Goal: Check status: Check status

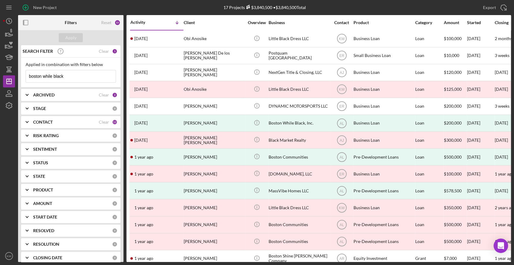
click at [49, 76] on input "boston while black" at bounding box center [71, 76] width 90 height 12
click at [49, 75] on input "boston while black" at bounding box center [71, 76] width 90 height 12
click at [48, 74] on input "boston while black" at bounding box center [71, 76] width 90 height 12
click at [48, 73] on input "boston while black" at bounding box center [71, 76] width 90 height 12
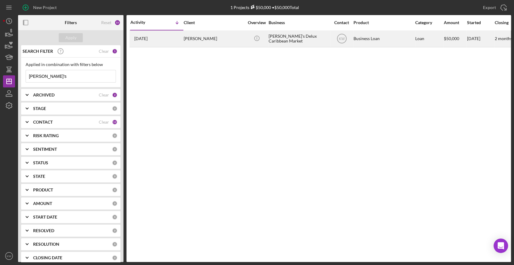
type input "dee's"
click at [182, 36] on div "2 days ago Julia Leon" at bounding box center [156, 39] width 53 height 16
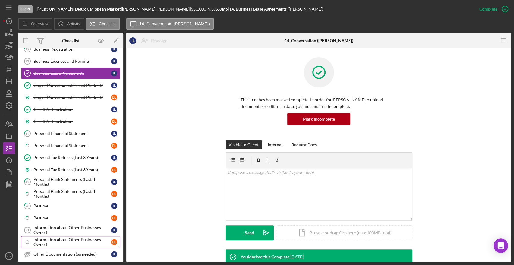
scroll to position [344, 0]
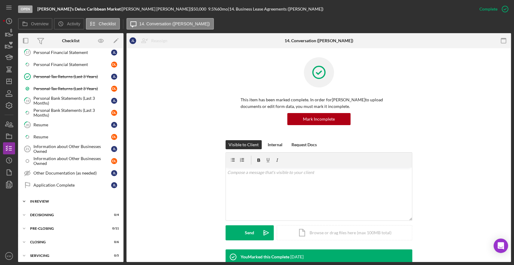
click at [47, 195] on div "Icon/Expander In Review 0 / 11" at bounding box center [70, 201] width 105 height 12
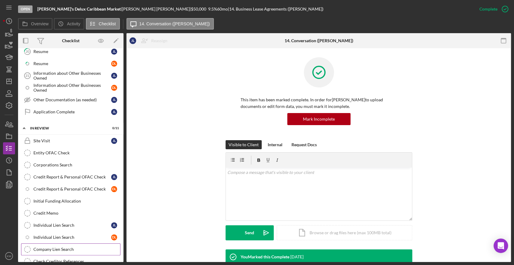
scroll to position [479, 0]
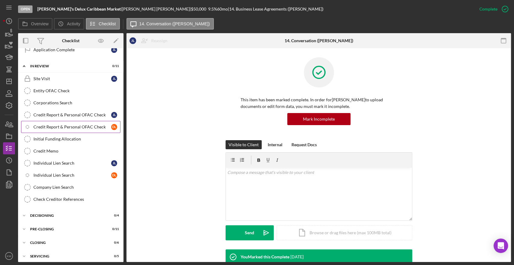
click at [63, 124] on div "Credit Report & Personal OFAC Check" at bounding box center [72, 126] width 78 height 5
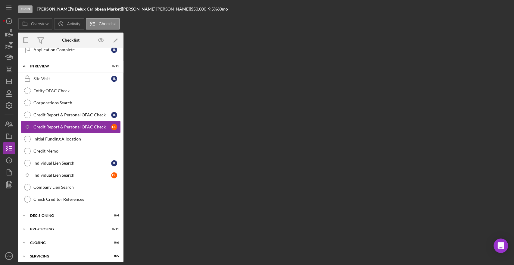
scroll to position [479, 0]
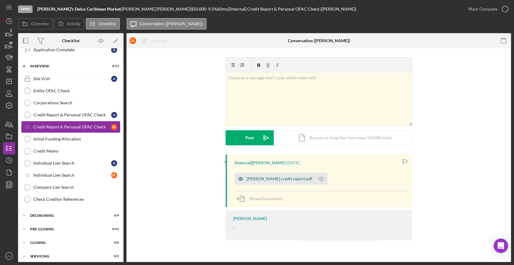
click at [292, 181] on div "Dieudonne Leon credit report.pdf" at bounding box center [275, 179] width 81 height 12
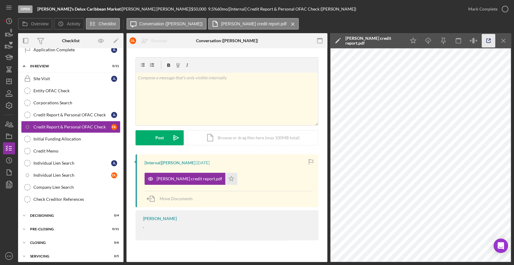
click at [489, 40] on icon "button" at bounding box center [489, 41] width 14 height 14
click at [487, 39] on icon "button" at bounding box center [489, 41] width 14 height 14
click at [45, 114] on link "Credit Report & Personal OFAC Check Credit Report & Personal OFAC Check J L" at bounding box center [70, 115] width 99 height 12
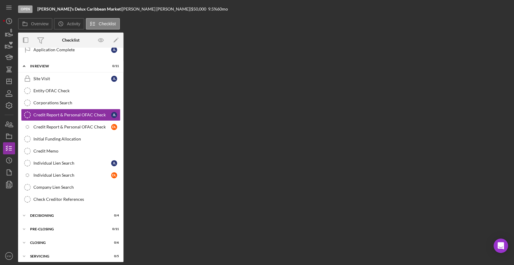
scroll to position [479, 0]
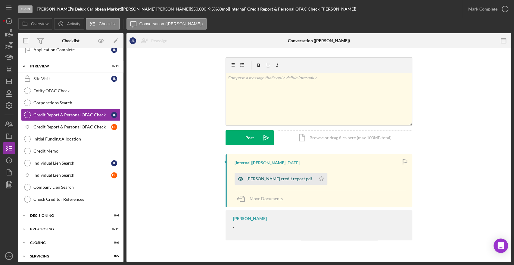
click at [259, 179] on div "[PERSON_NAME] credit report.pdf" at bounding box center [280, 178] width 66 height 5
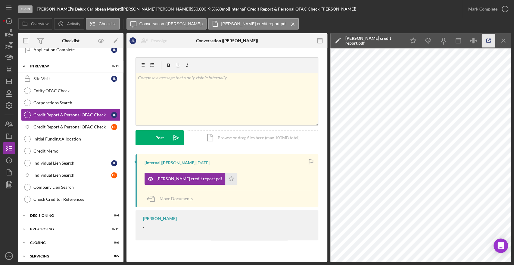
click at [485, 39] on icon "button" at bounding box center [489, 41] width 14 height 14
click at [490, 40] on icon "button" at bounding box center [489, 41] width 14 height 14
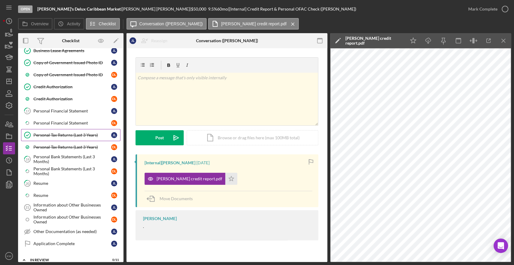
scroll to position [244, 0]
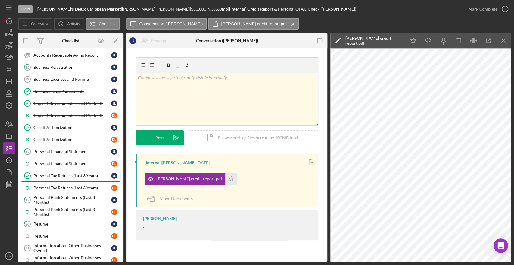
click at [59, 173] on div "Personal Tax Returns (Last 3 Years)" at bounding box center [72, 175] width 78 height 5
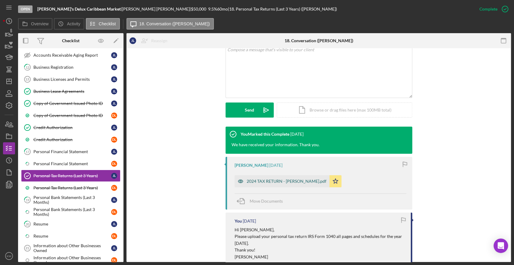
scroll to position [134, 0]
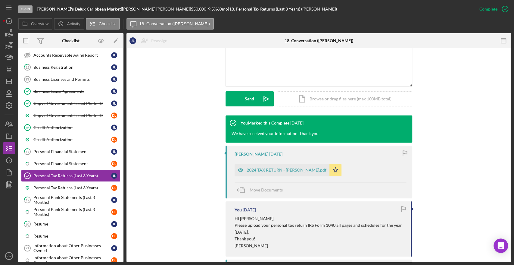
click at [295, 170] on div "2024 TAX RETURN - Julia Leon.pdf" at bounding box center [287, 169] width 80 height 5
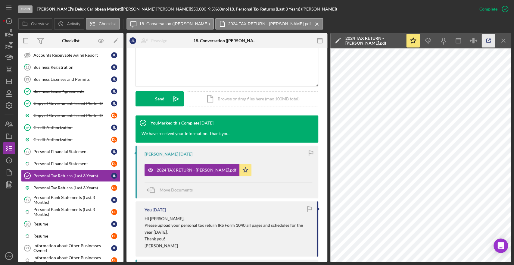
click at [489, 45] on icon "button" at bounding box center [489, 41] width 14 height 14
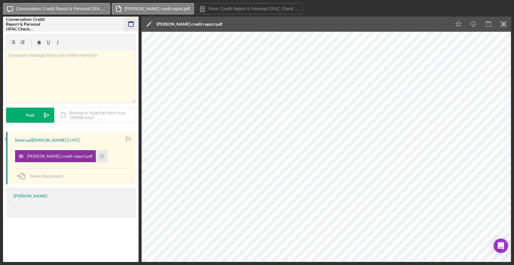
click at [132, 26] on rect "button" at bounding box center [131, 24] width 5 height 5
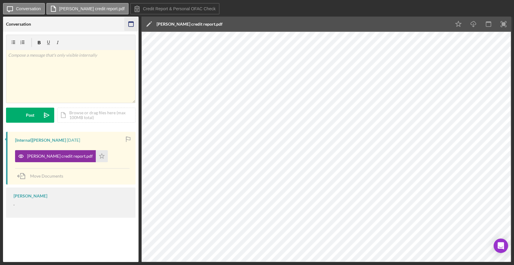
click at [129, 23] on icon "button" at bounding box center [131, 24] width 14 height 14
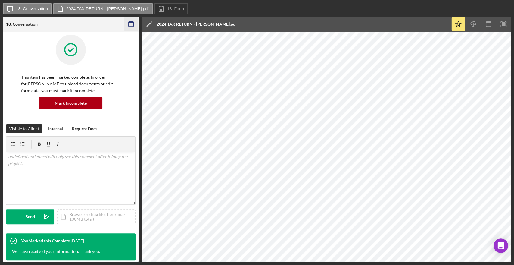
click at [132, 24] on icon "button" at bounding box center [131, 24] width 14 height 14
